Goal: Task Accomplishment & Management: Manage account settings

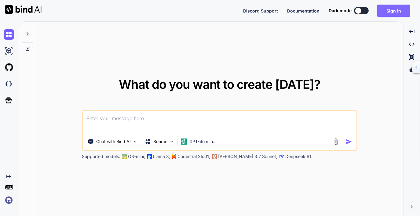
click at [390, 8] on button "Sign in" at bounding box center [394, 11] width 33 height 12
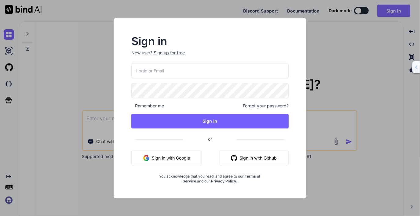
type input "[EMAIL_ADDRESS][DOMAIN_NAME]"
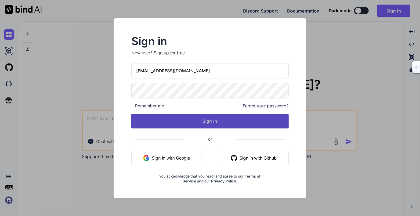
click at [222, 119] on button "Sign In" at bounding box center [210, 121] width 158 height 15
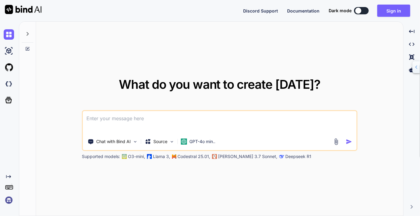
click at [10, 201] on img at bounding box center [9, 200] width 10 height 10
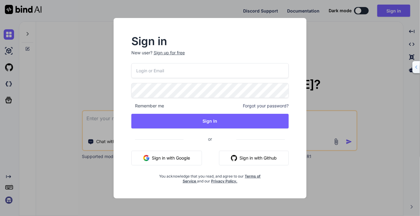
type input "[EMAIL_ADDRESS][DOMAIN_NAME]"
click at [79, 93] on div "Sign in New user? Sign up for free [EMAIL_ADDRESS][DOMAIN_NAME] Remember me For…" at bounding box center [210, 108] width 420 height 216
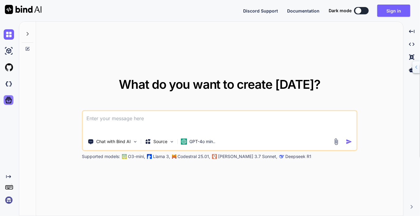
click at [10, 101] on icon at bounding box center [8, 100] width 9 height 9
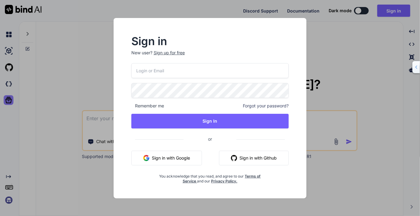
type input "[EMAIL_ADDRESS][DOMAIN_NAME]"
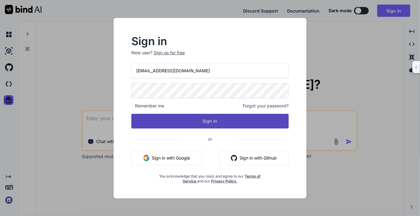
click at [201, 120] on button "Sign In" at bounding box center [210, 121] width 158 height 15
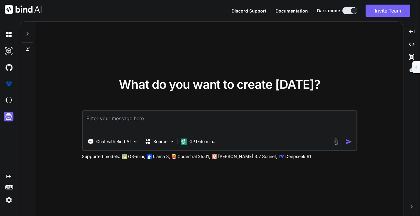
click at [8, 199] on img at bounding box center [9, 200] width 10 height 10
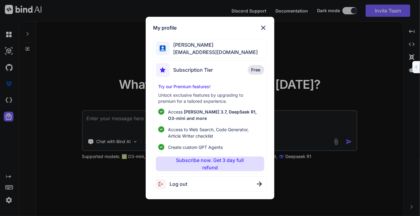
click at [263, 26] on img at bounding box center [263, 27] width 7 height 7
